Goal: Task Accomplishment & Management: Manage account settings

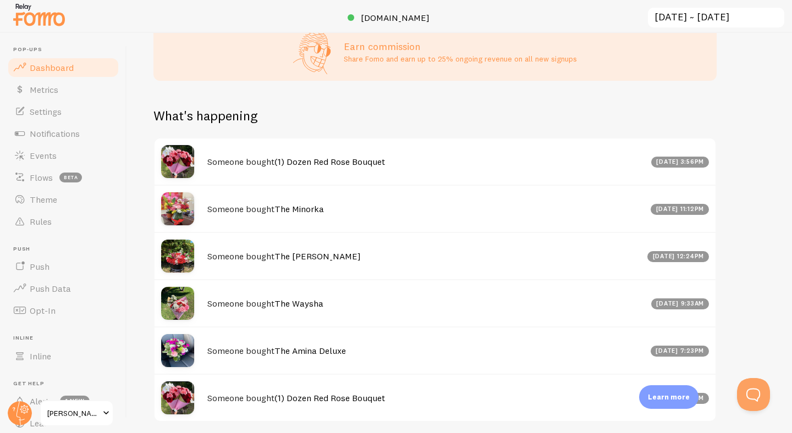
scroll to position [623, 0]
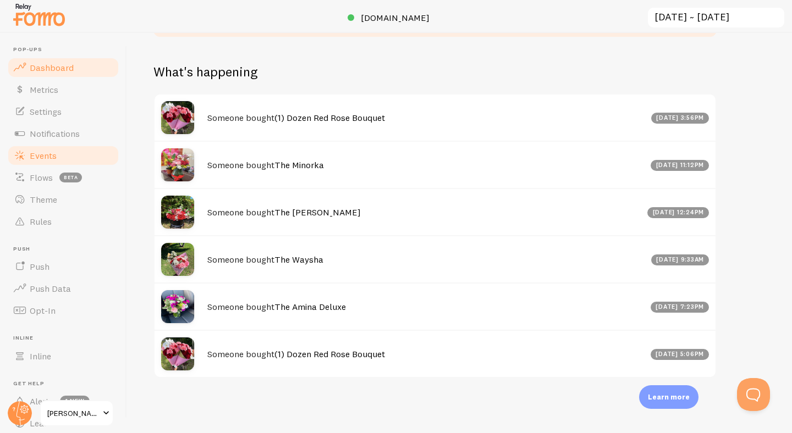
click at [47, 160] on span "Events" at bounding box center [43, 155] width 27 height 11
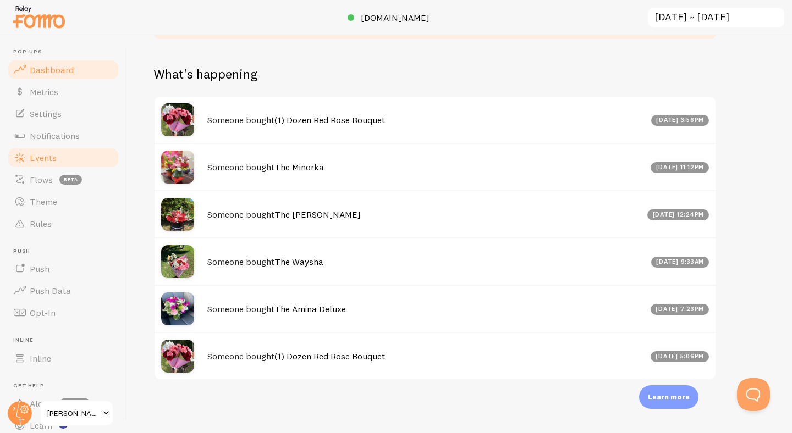
click at [47, 162] on span "Events" at bounding box center [43, 157] width 27 height 11
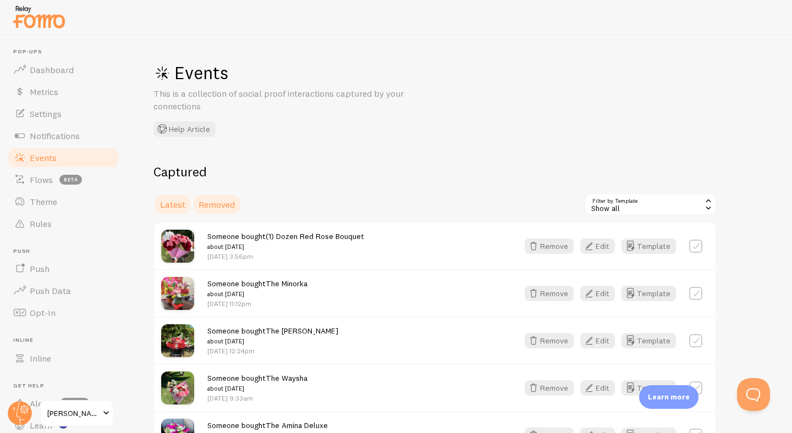
click at [214, 210] on link "Removed" at bounding box center [216, 205] width 49 height 22
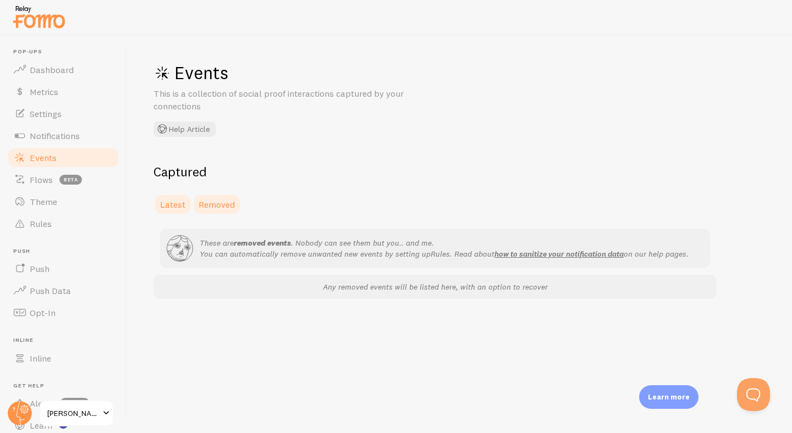
click at [184, 207] on span "Latest" at bounding box center [172, 204] width 25 height 11
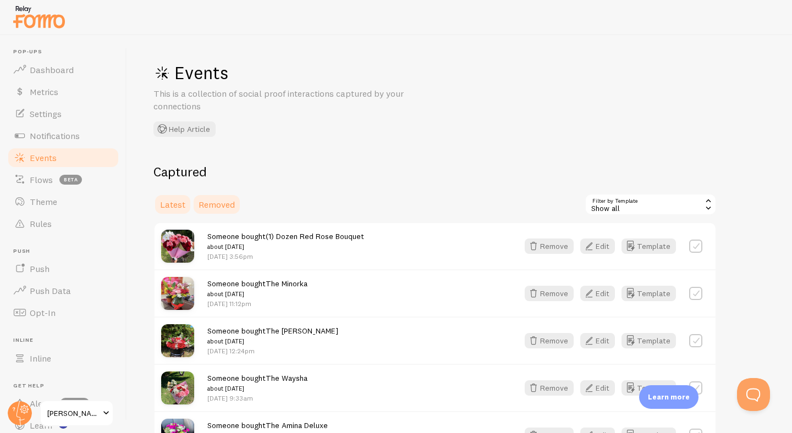
click at [215, 202] on span "Removed" at bounding box center [216, 204] width 36 height 11
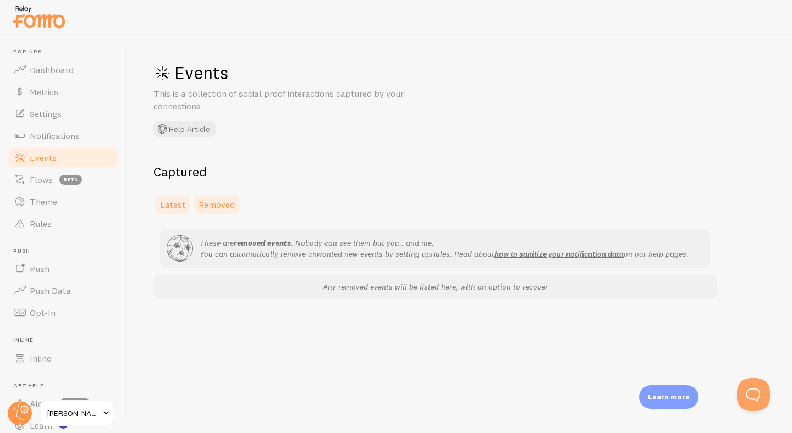
click at [180, 203] on span "Latest" at bounding box center [172, 204] width 25 height 11
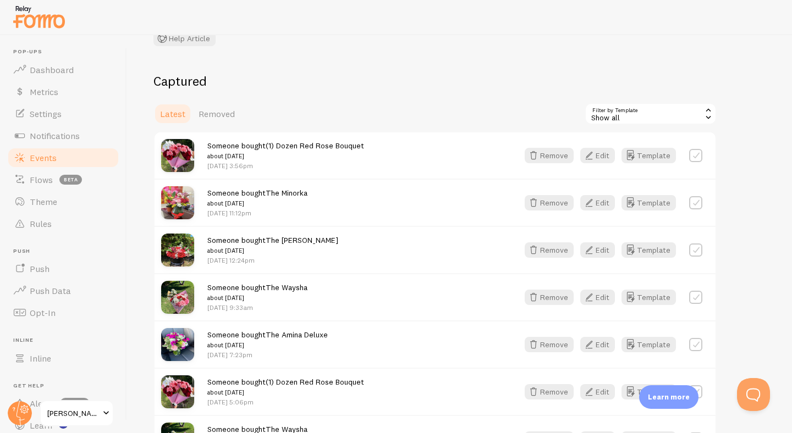
scroll to position [92, 0]
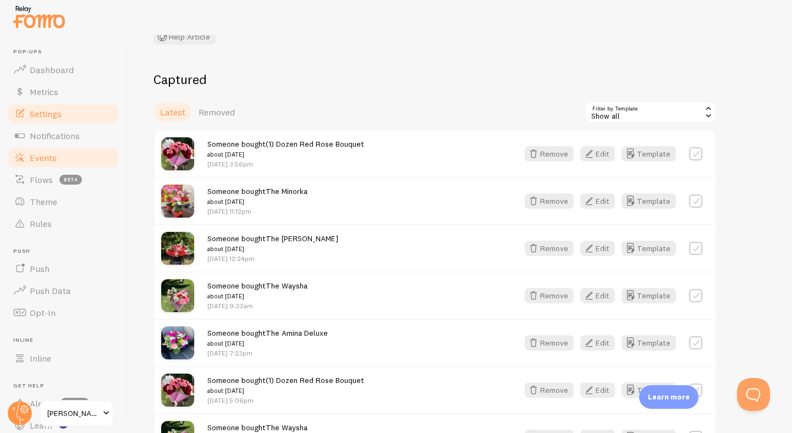
click at [64, 112] on link "Settings" at bounding box center [63, 114] width 113 height 22
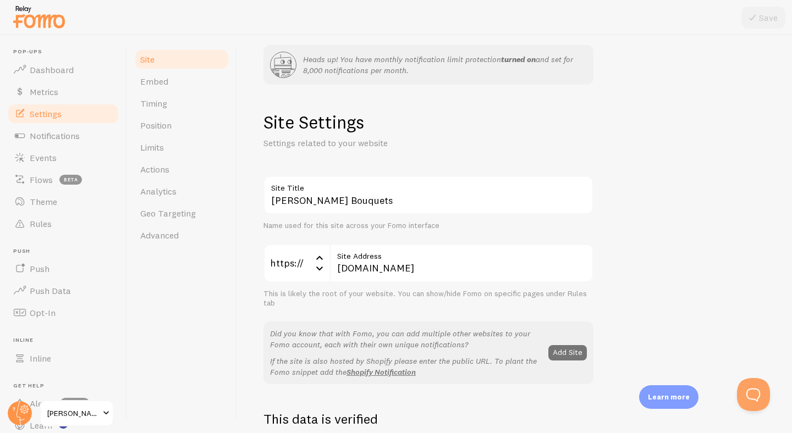
scroll to position [23, 0]
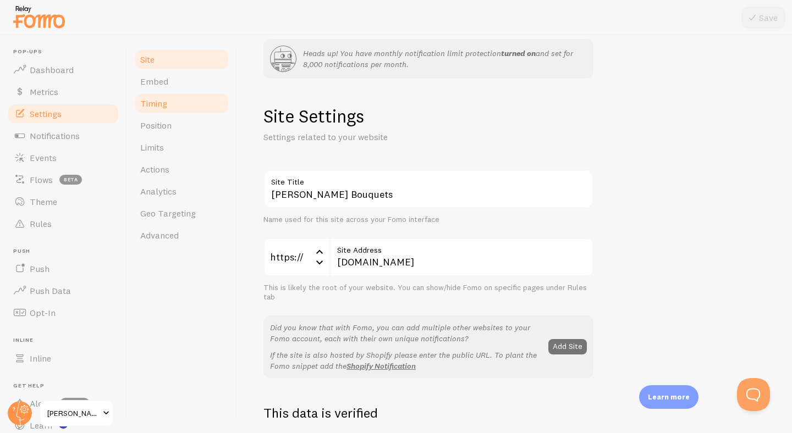
click at [181, 104] on link "Timing" at bounding box center [182, 103] width 96 height 22
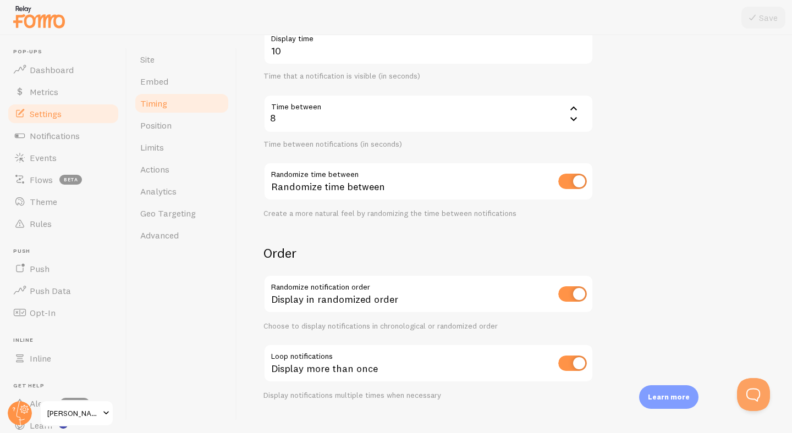
scroll to position [284, 0]
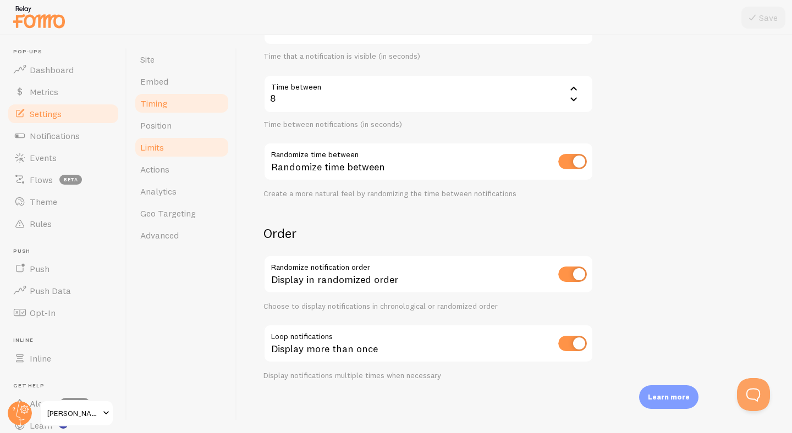
click at [171, 151] on link "Limits" at bounding box center [182, 147] width 96 height 22
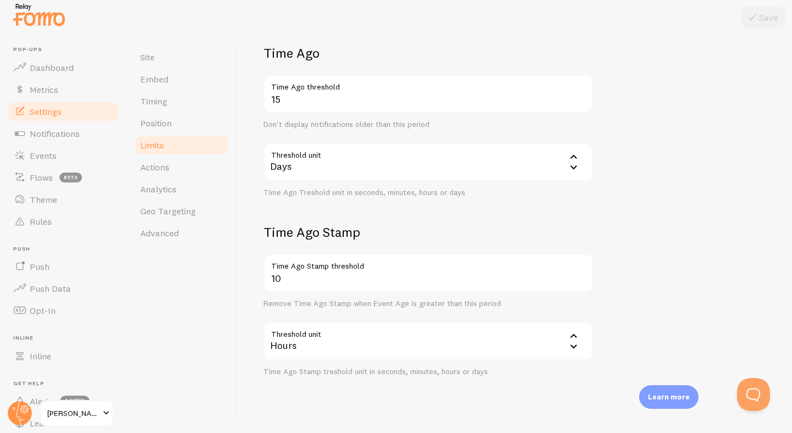
scroll to position [312, 0]
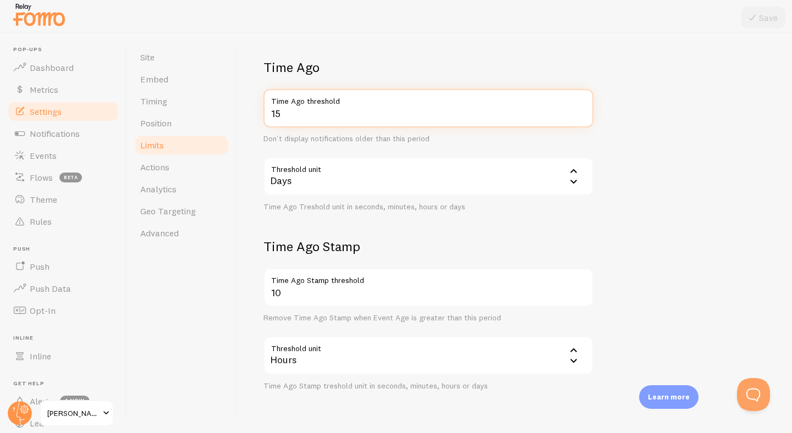
click at [293, 119] on input "15" at bounding box center [428, 108] width 330 height 38
type input "1"
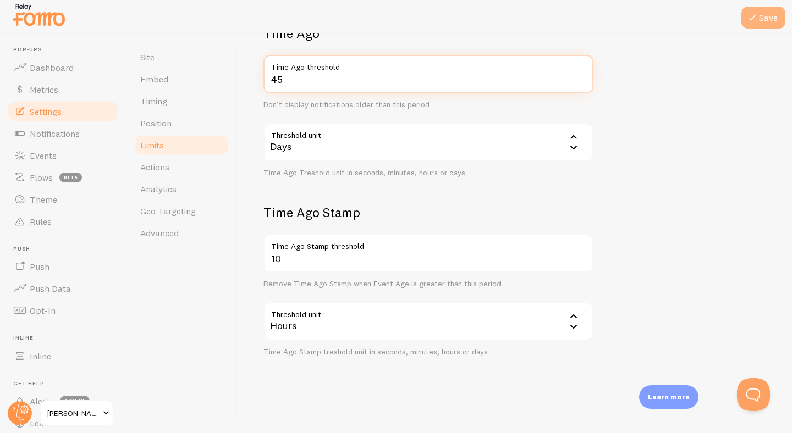
type input "45"
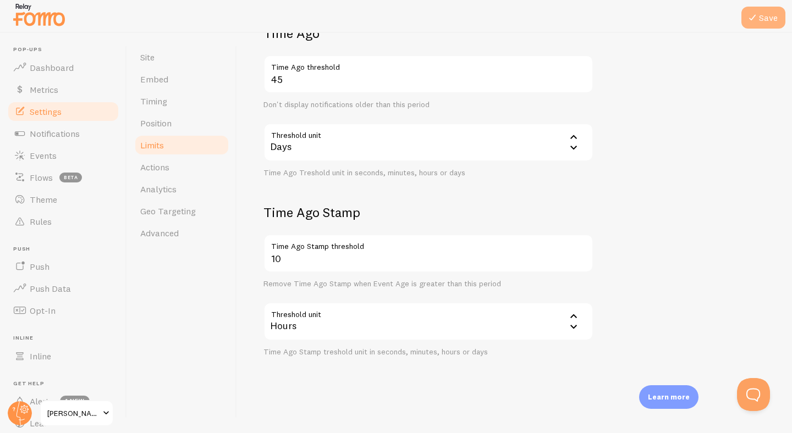
click at [749, 21] on icon at bounding box center [752, 17] width 13 height 13
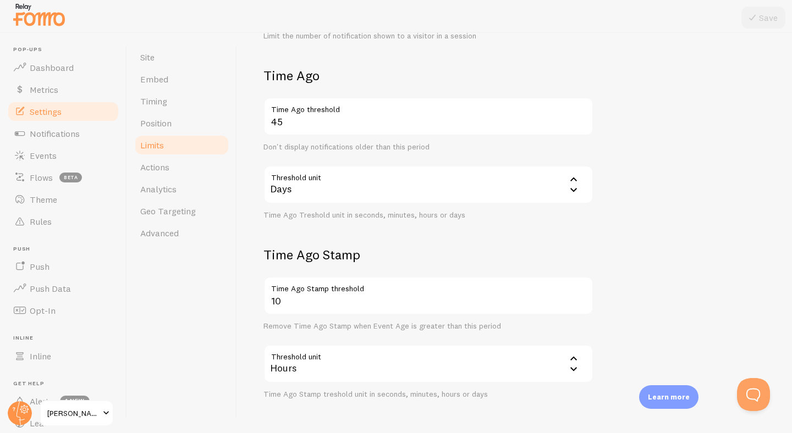
scroll to position [299, 0]
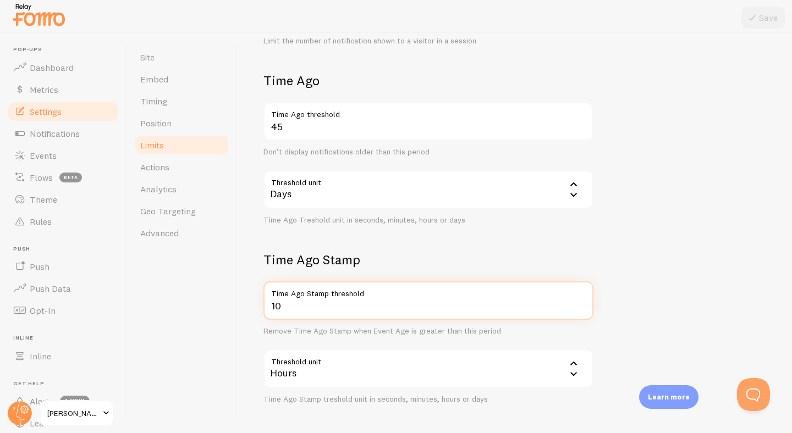
click at [290, 310] on input "10" at bounding box center [428, 301] width 330 height 38
type input "12"
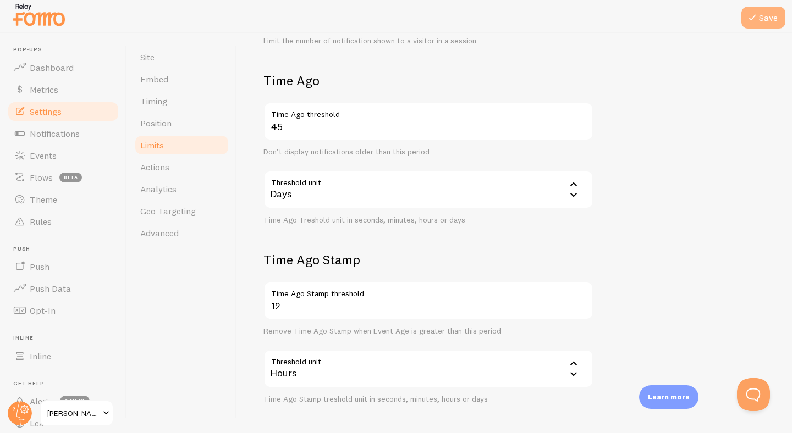
click at [763, 19] on button "Save" at bounding box center [763, 18] width 44 height 22
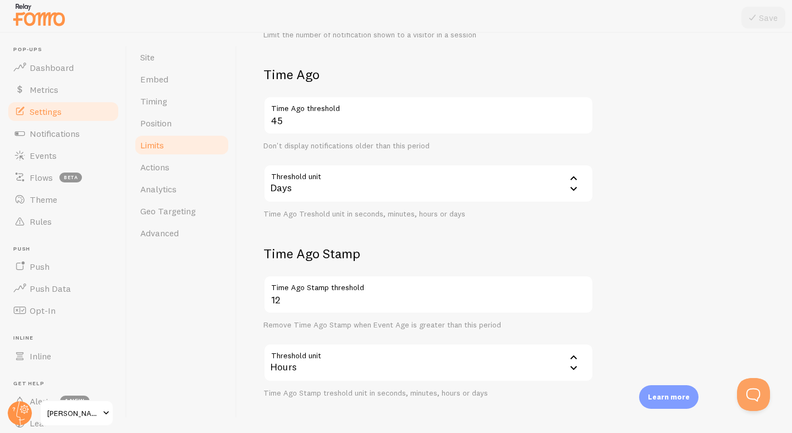
scroll to position [306, 0]
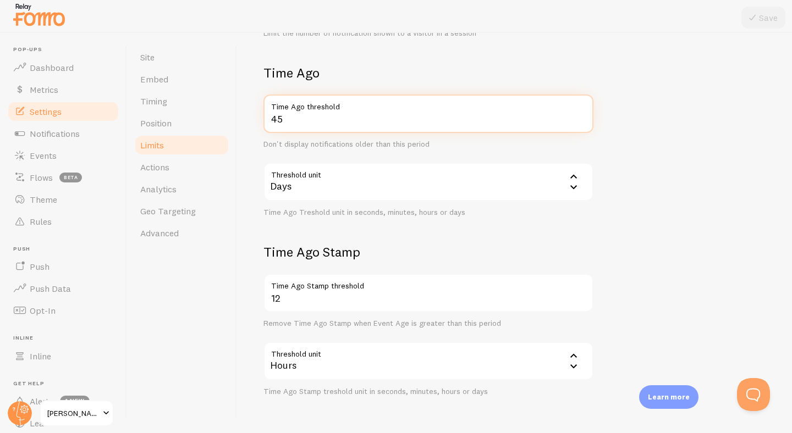
click at [284, 119] on input "45" at bounding box center [428, 114] width 330 height 38
type input "4"
type input "60"
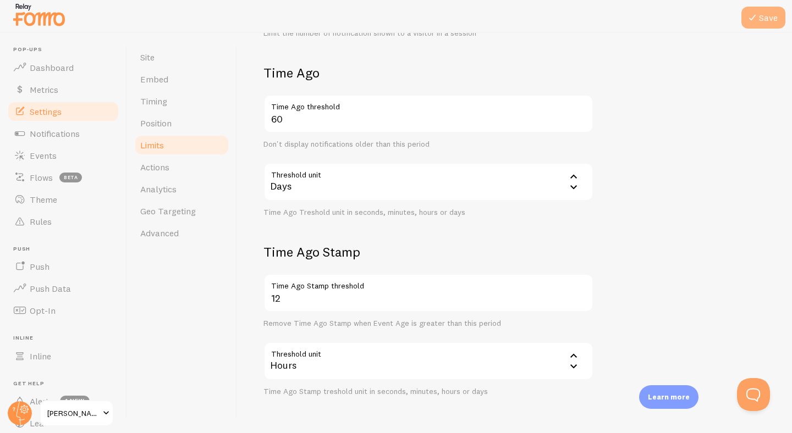
click at [770, 20] on button "Save" at bounding box center [763, 18] width 44 height 22
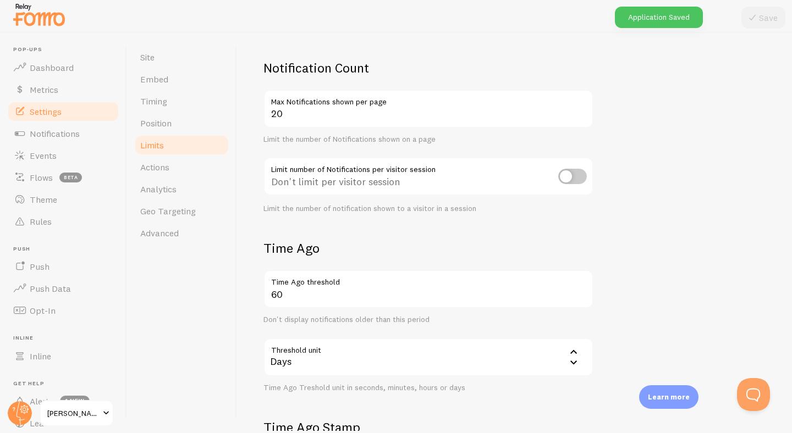
scroll to position [0, 0]
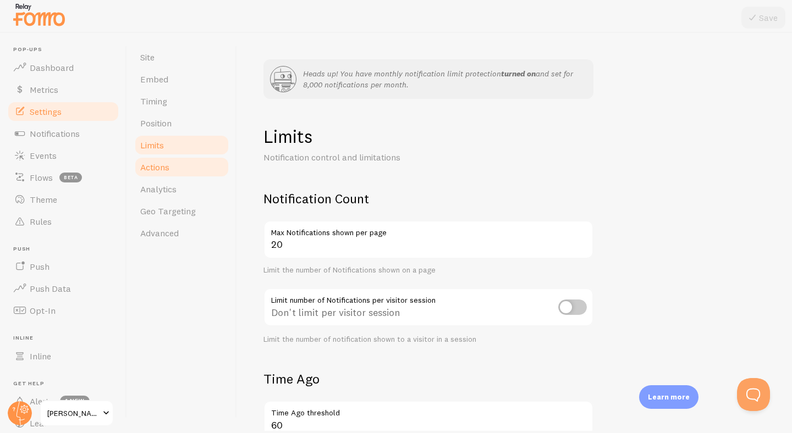
click at [185, 175] on link "Actions" at bounding box center [182, 167] width 96 height 22
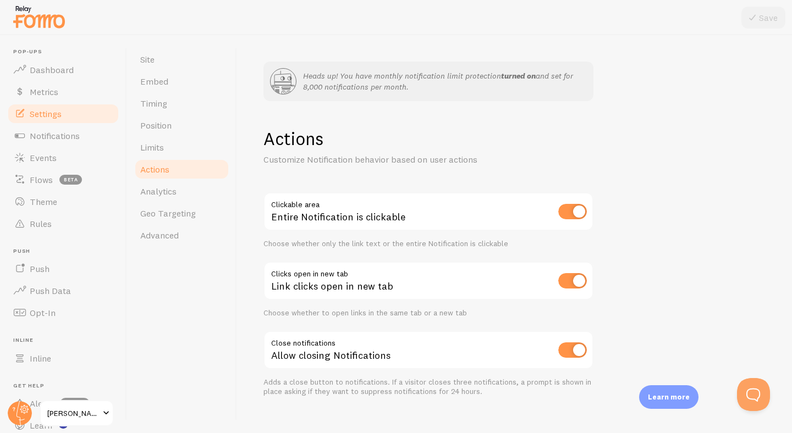
scroll to position [16, 0]
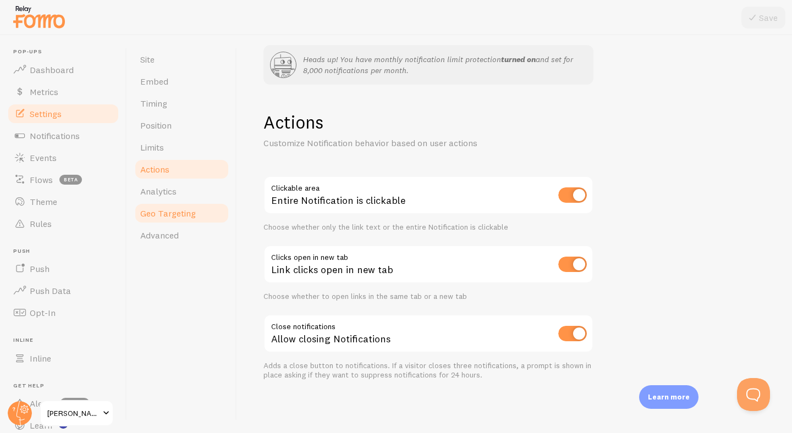
click at [169, 214] on span "Geo Targeting" at bounding box center [168, 213] width 56 height 11
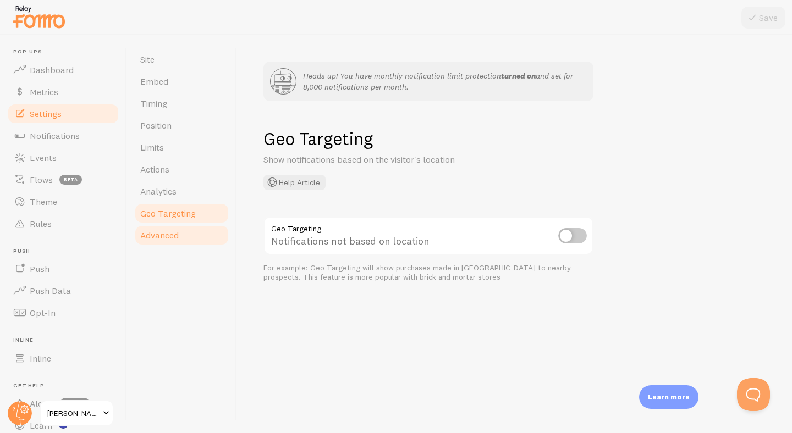
click at [165, 237] on span "Advanced" at bounding box center [159, 235] width 38 height 11
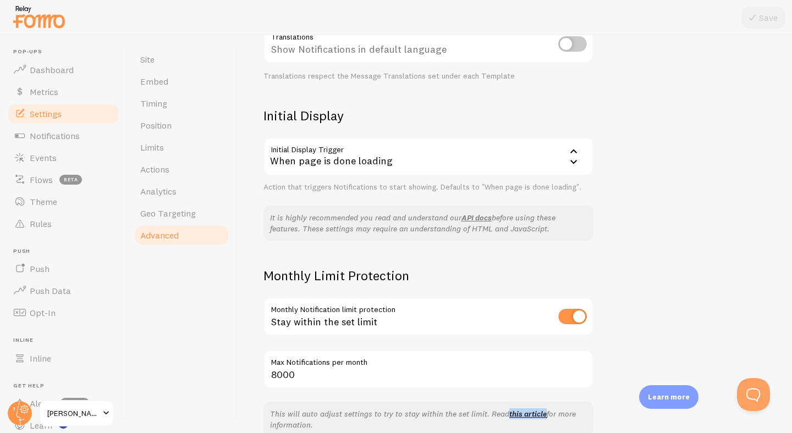
scroll to position [322, 0]
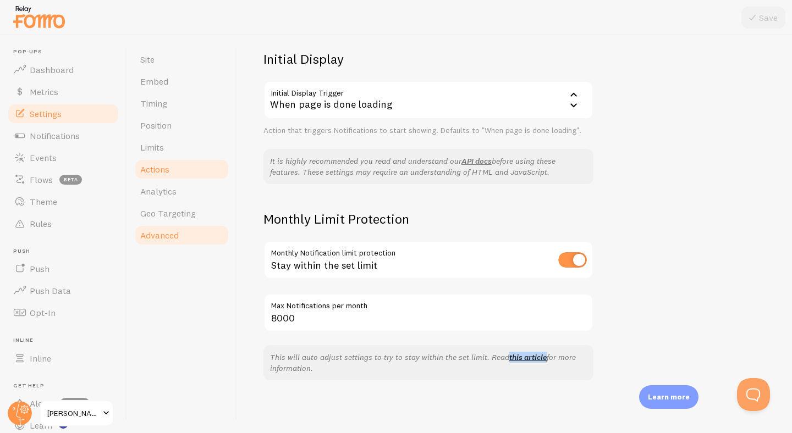
click at [164, 169] on span "Actions" at bounding box center [154, 169] width 29 height 11
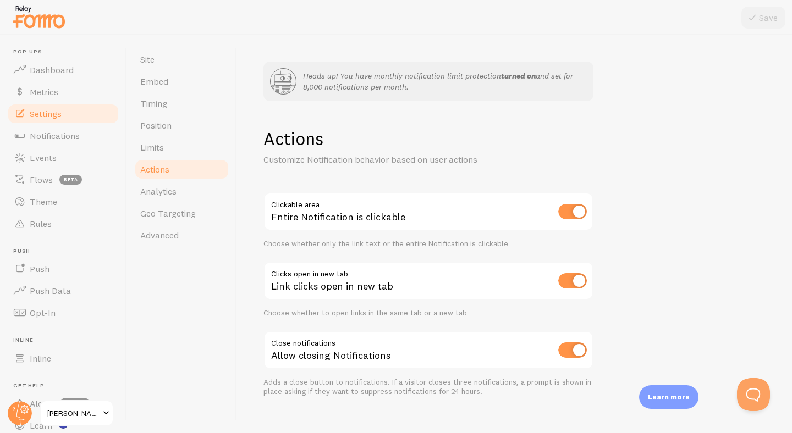
scroll to position [16, 0]
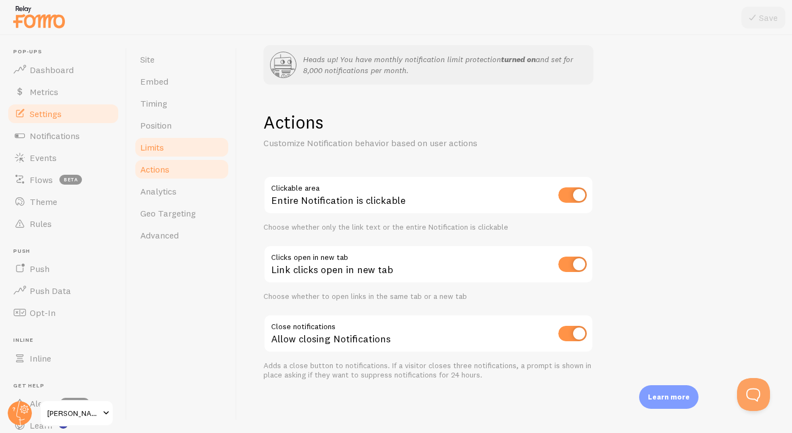
click at [178, 145] on link "Limits" at bounding box center [182, 147] width 96 height 22
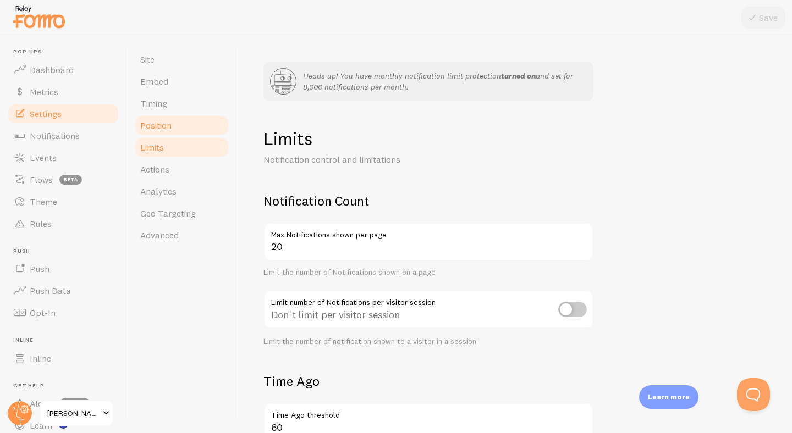
click at [173, 125] on link "Position" at bounding box center [182, 125] width 96 height 22
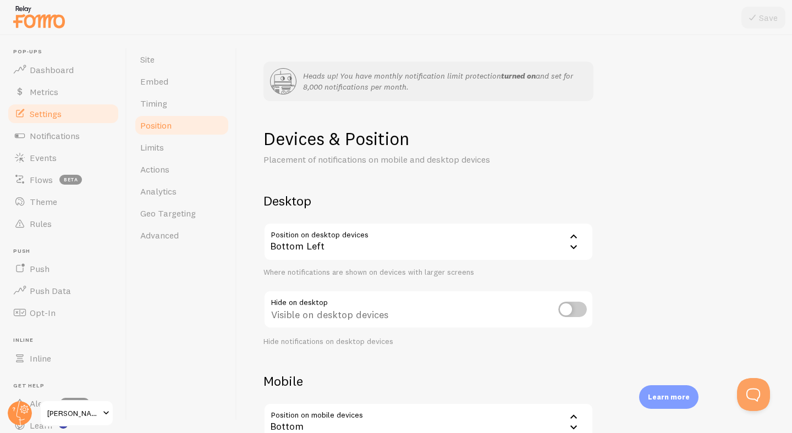
scroll to position [147, 0]
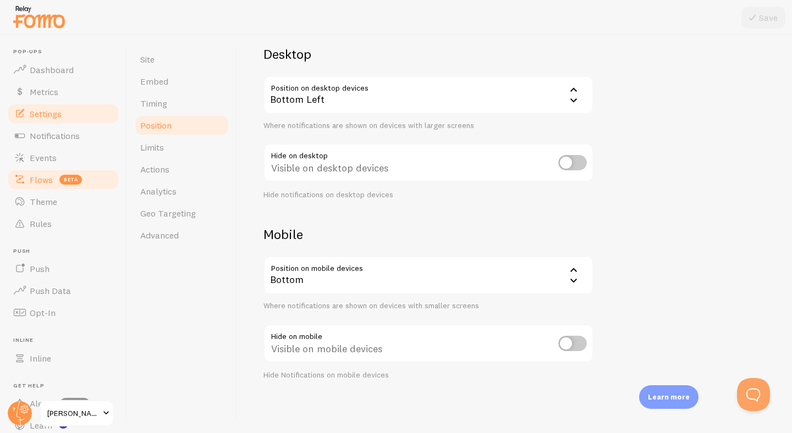
click at [42, 169] on link "Flows beta" at bounding box center [63, 180] width 113 height 22
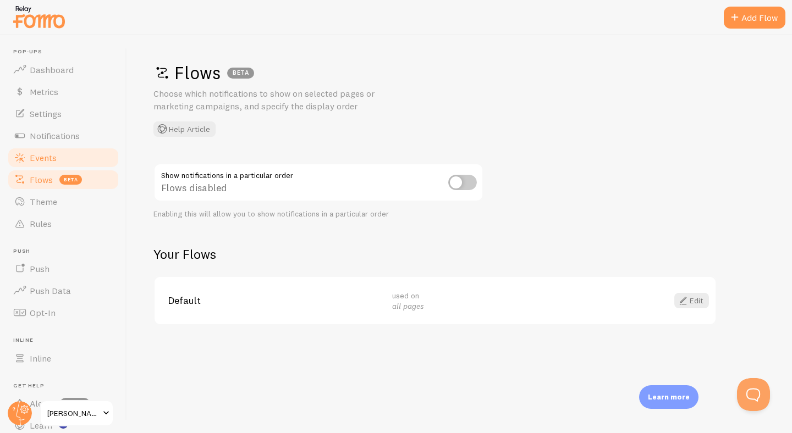
click at [58, 154] on link "Events" at bounding box center [63, 158] width 113 height 22
